Goal: Find specific page/section: Find specific page/section

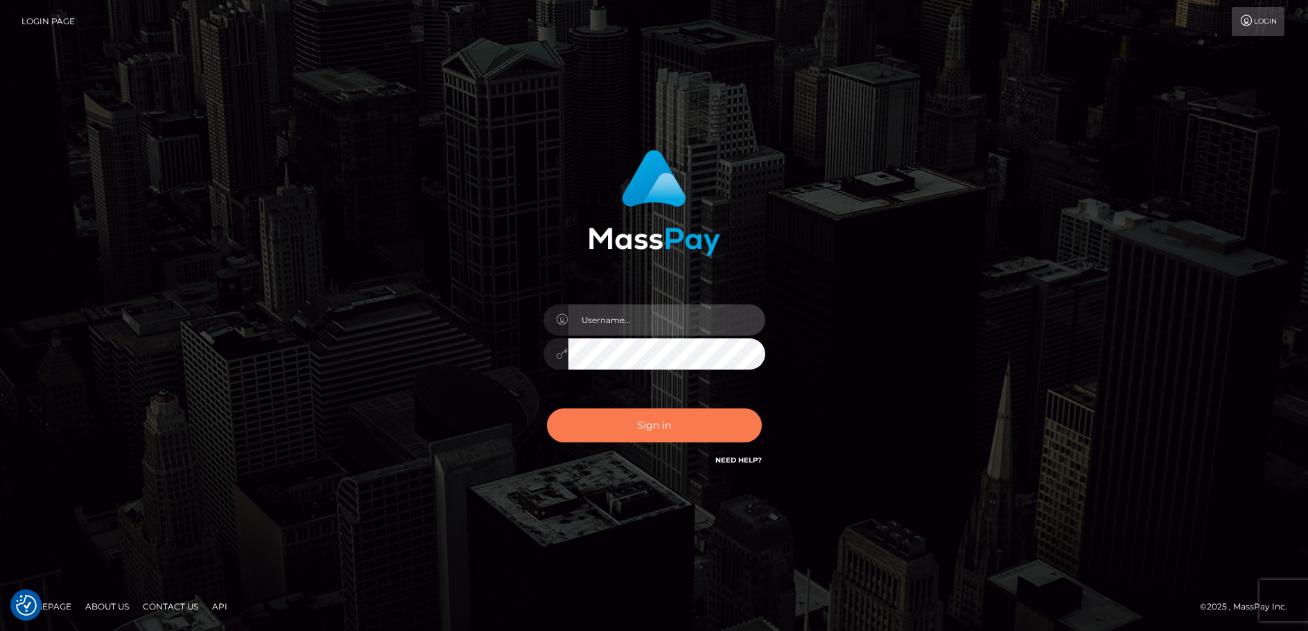
type input "[PERSON_NAME].great"
click at [692, 416] on button "Sign in" at bounding box center [654, 425] width 215 height 34
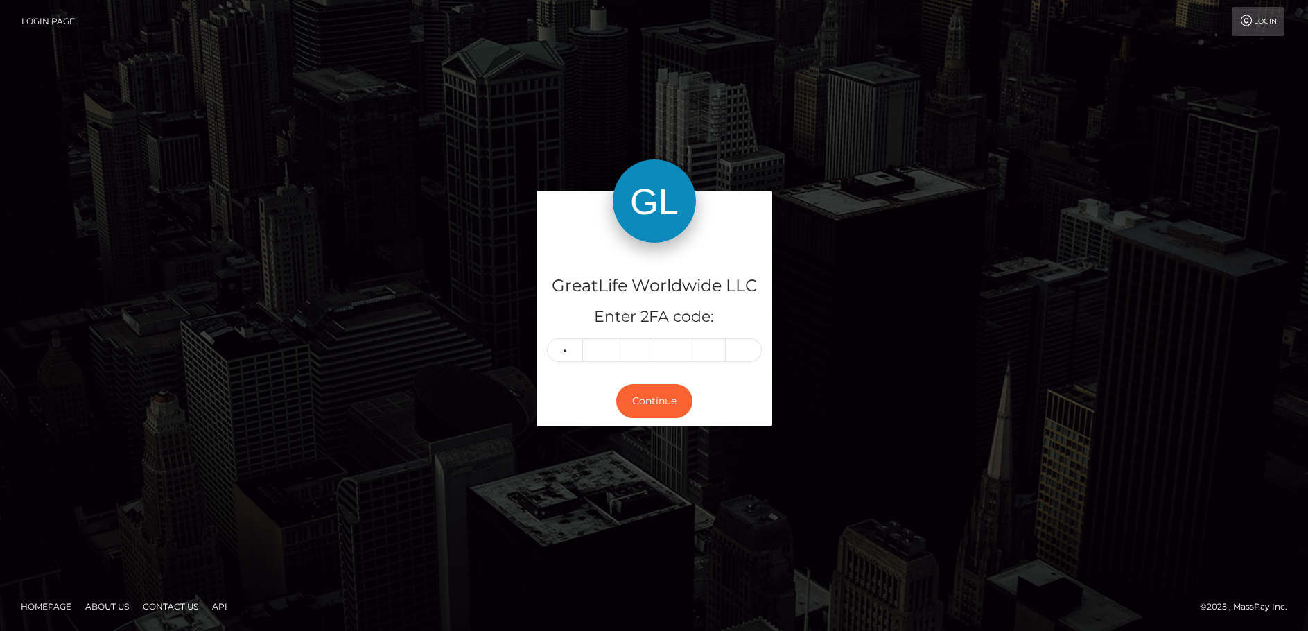
type input "7"
type input "6"
type input "3"
type input "2"
type input "1"
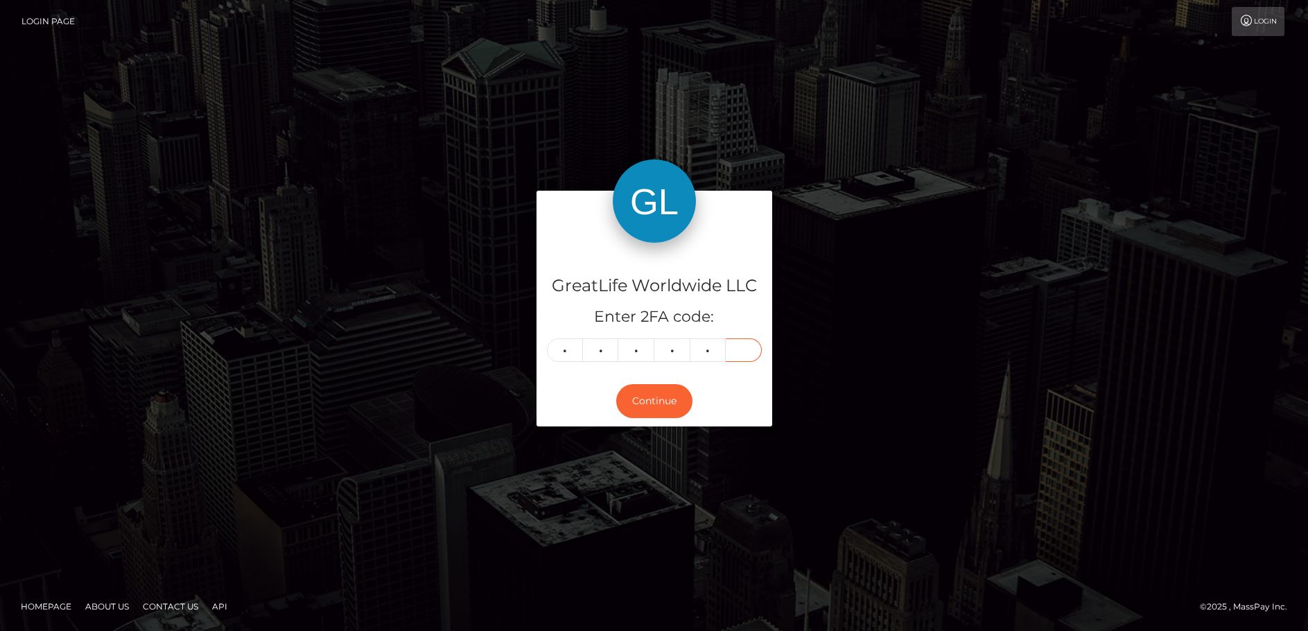
type input "7"
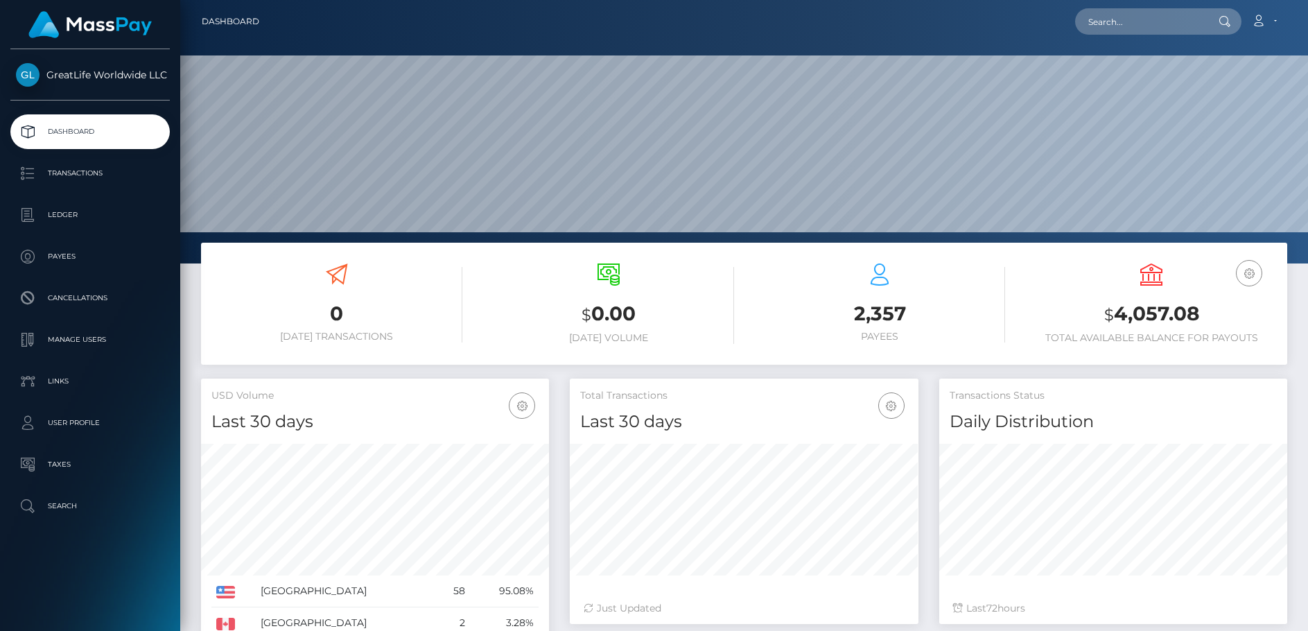
scroll to position [246, 349]
click at [1140, 17] on input "text" at bounding box center [1140, 21] width 130 height 26
paste input "greatlife@saversnetwork.com"
type input "greatlife@saversnetwork.com"
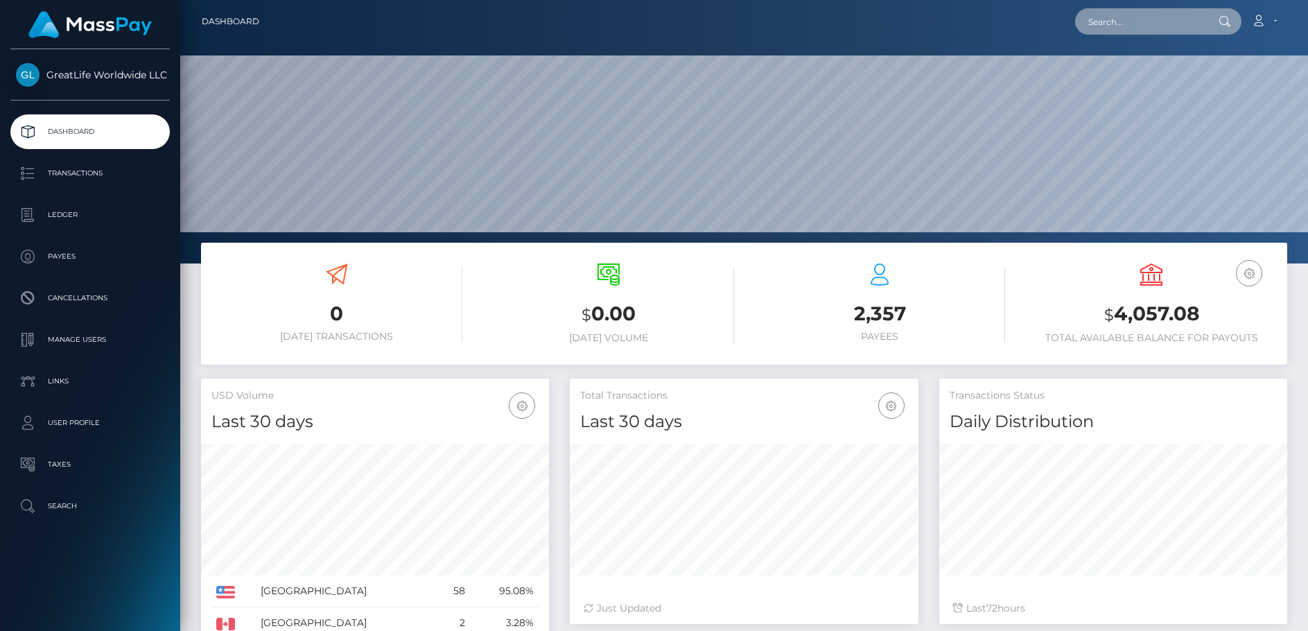
click at [1141, 30] on input "text" at bounding box center [1140, 21] width 130 height 26
paste input "858217"
type input "858217"
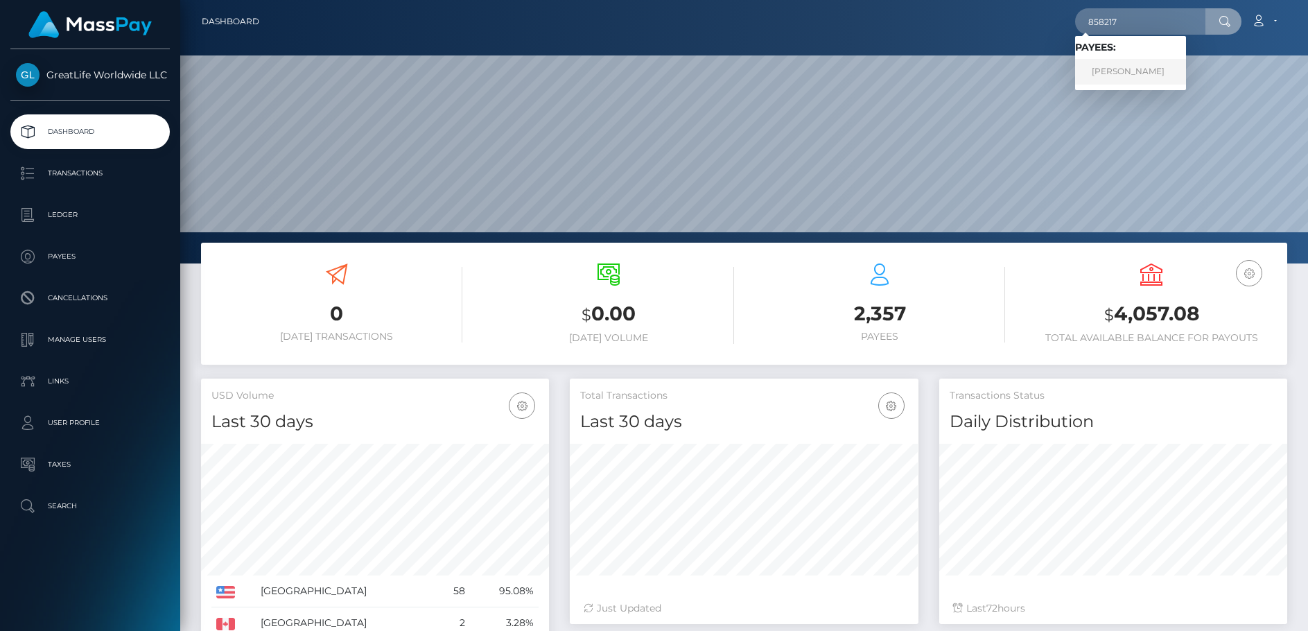
click at [1148, 64] on link "Bernard Mattingly" at bounding box center [1130, 72] width 111 height 26
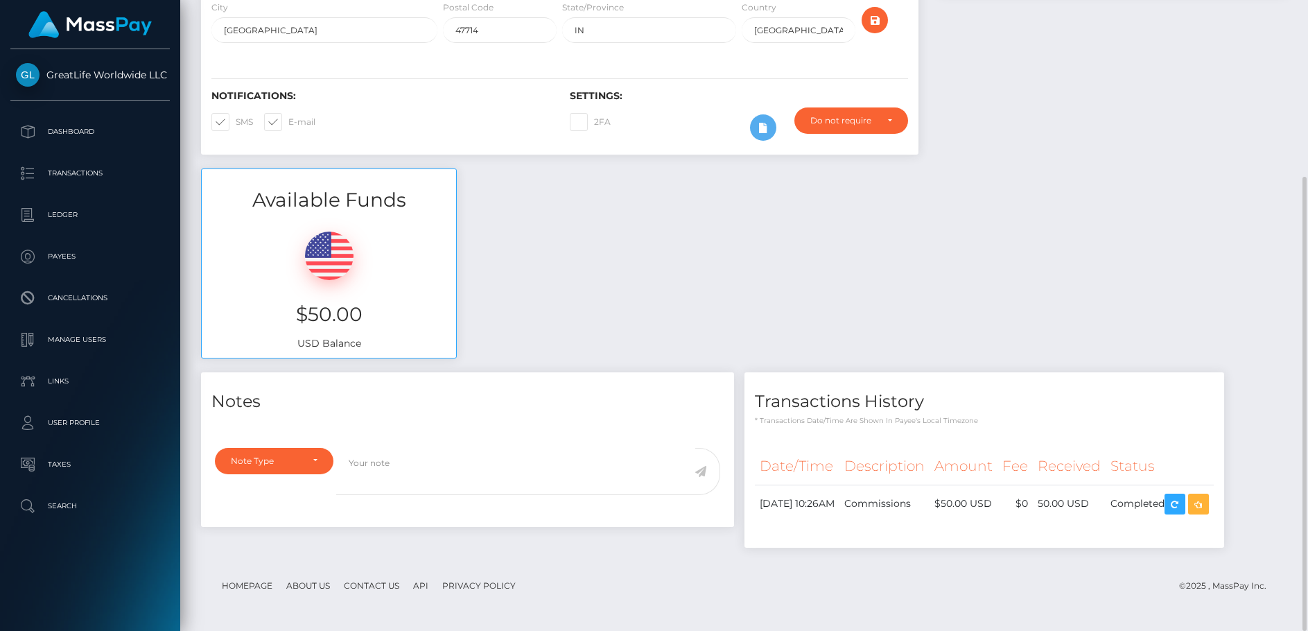
scroll to position [37, 0]
